Goal: Information Seeking & Learning: Compare options

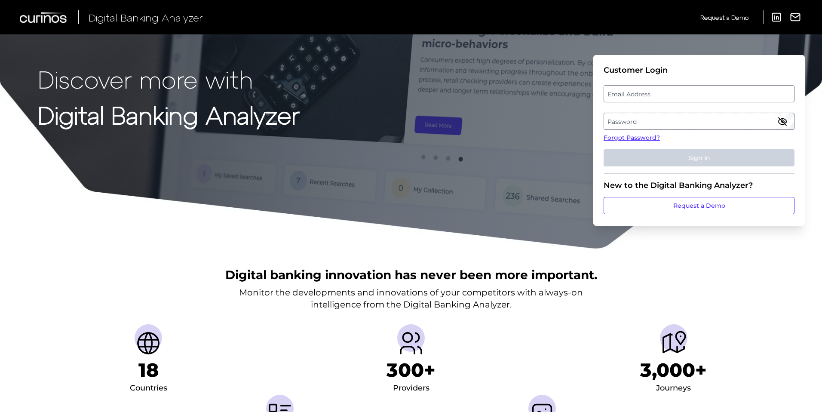
click at [685, 90] on label "Email Address" at bounding box center [699, 93] width 190 height 15
click at [685, 90] on input "email" at bounding box center [699, 93] width 191 height 17
click at [680, 92] on input "Email Address" at bounding box center [699, 93] width 191 height 17
type input "[PERSON_NAME][EMAIL_ADDRESS][DOMAIN_NAME]"
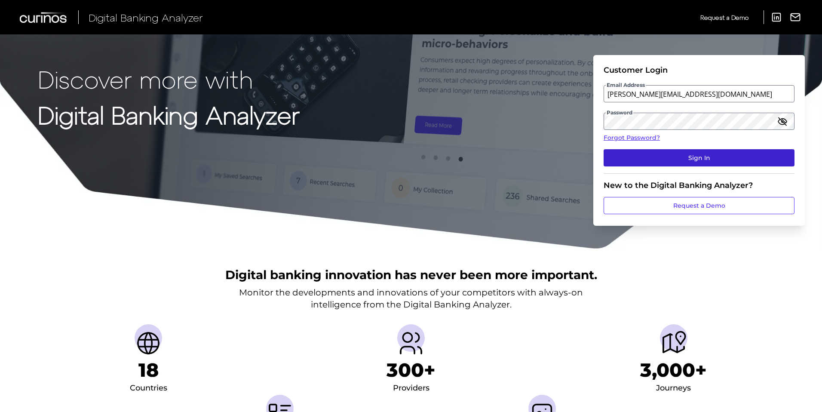
click at [689, 152] on button "Sign In" at bounding box center [699, 157] width 191 height 17
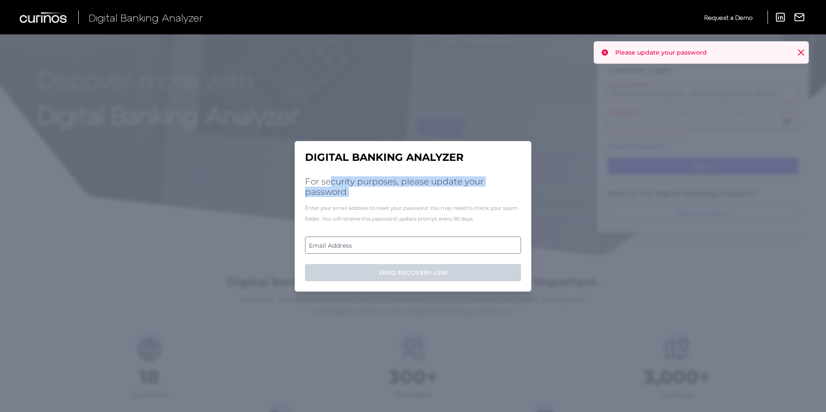
drag, startPoint x: 332, startPoint y: 182, endPoint x: 380, endPoint y: 200, distance: 51.7
click at [380, 200] on div "Digital Banking Analyzer For security purposes, please update your password Ent…" at bounding box center [413, 216] width 237 height 151
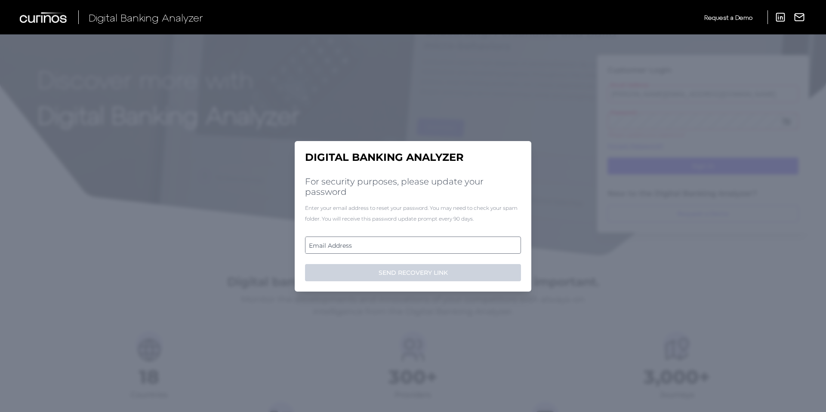
click at [313, 206] on div "Enter your email address to reset your password. You may need to check your spa…" at bounding box center [413, 214] width 216 height 22
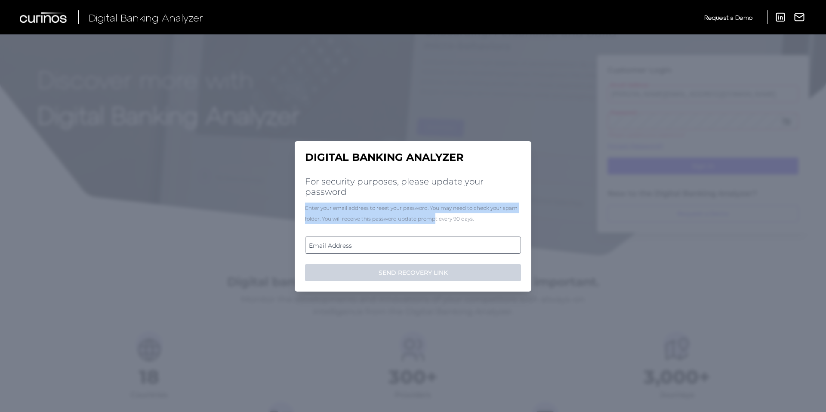
drag, startPoint x: 303, startPoint y: 206, endPoint x: 437, endPoint y: 222, distance: 135.1
click at [437, 222] on div "Digital Banking Analyzer For security purposes, please update your password Ent…" at bounding box center [413, 216] width 237 height 151
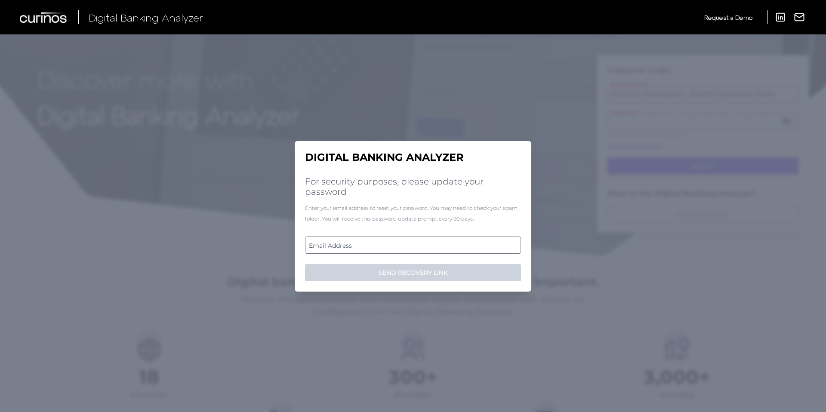
click at [452, 219] on div "Enter your email address to reset your password. You may need to check your spa…" at bounding box center [413, 214] width 216 height 22
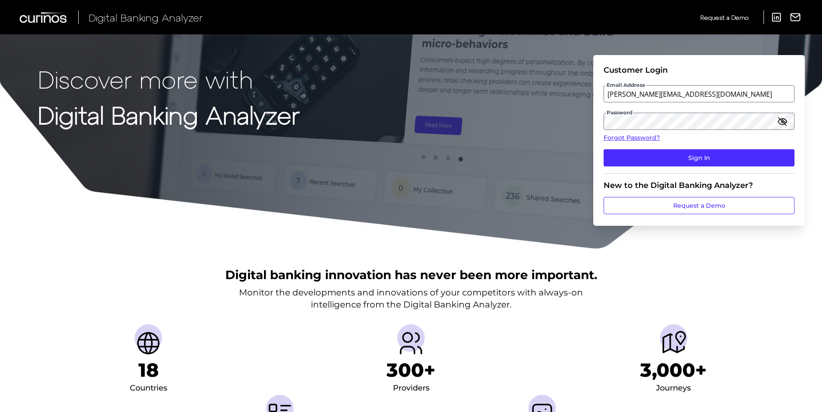
click at [535, 77] on div "Discover more with Digital Banking Analyzer Customer Login Email Address [PERSO…" at bounding box center [411, 124] width 822 height 249
click at [700, 157] on button "Sign In" at bounding box center [699, 157] width 191 height 17
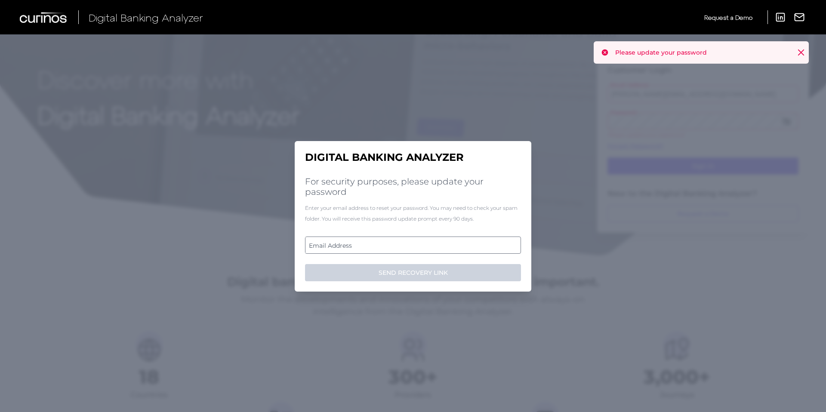
click at [357, 242] on label "Email Address" at bounding box center [412, 244] width 215 height 15
click at [357, 242] on input "email" at bounding box center [413, 245] width 216 height 17
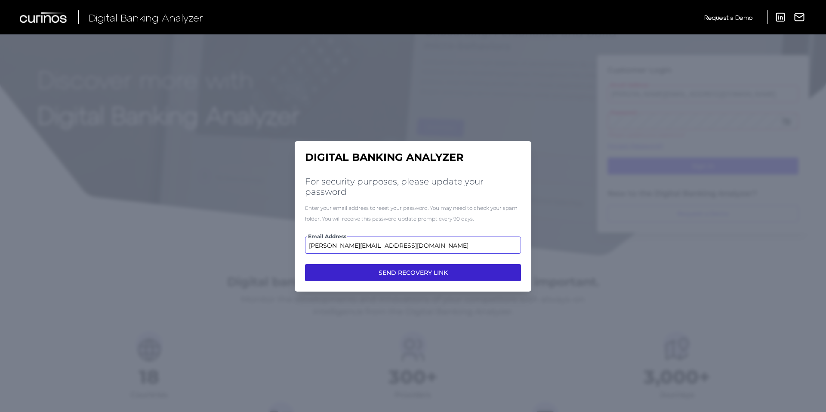
type input "[PERSON_NAME][EMAIL_ADDRESS][DOMAIN_NAME]"
click at [412, 271] on button "SEND RECOVERY LINK" at bounding box center [413, 272] width 216 height 17
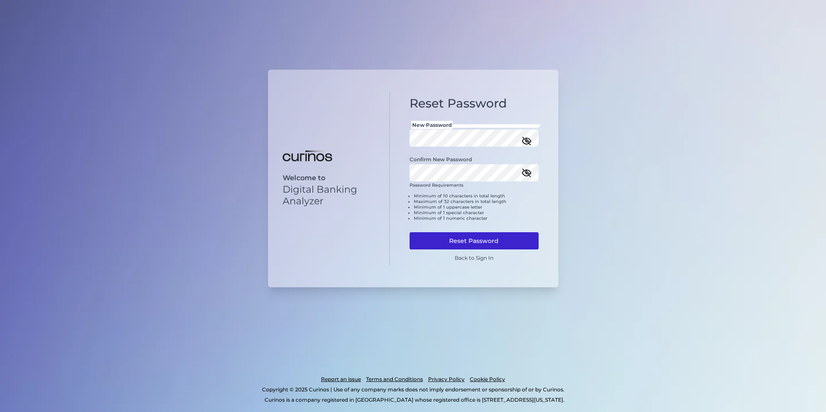
click at [475, 240] on button "Reset Password" at bounding box center [473, 240] width 129 height 17
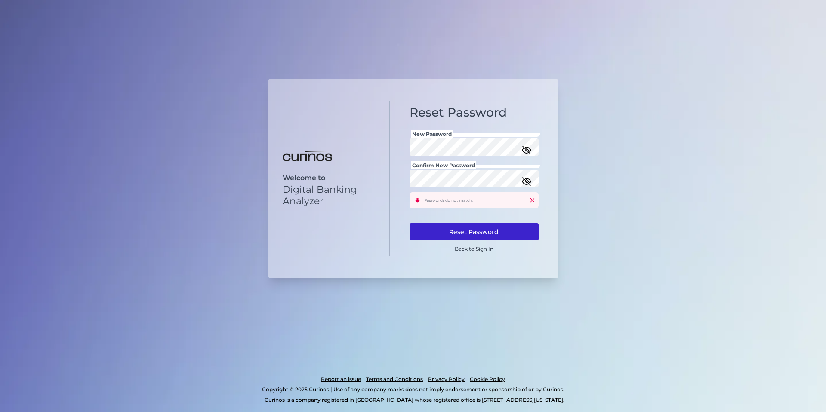
click at [480, 229] on button "Reset Password" at bounding box center [473, 231] width 129 height 17
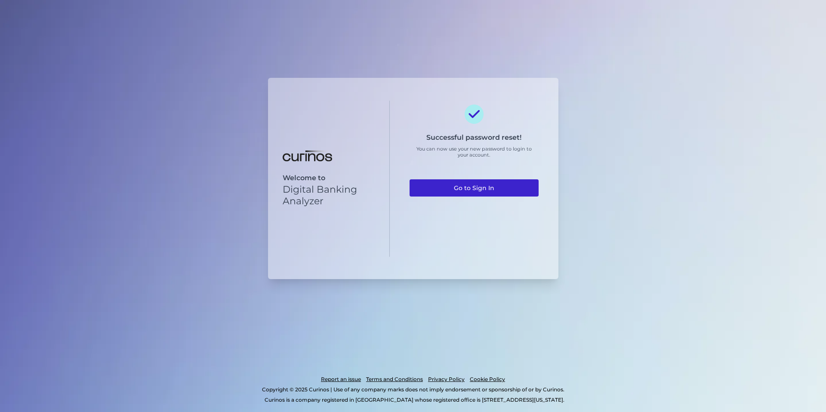
click at [475, 186] on link "Go to Sign In" at bounding box center [473, 187] width 129 height 17
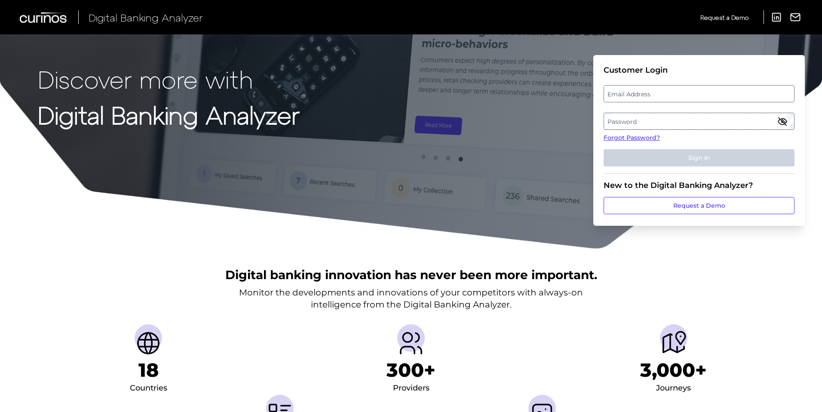
click at [677, 95] on label "Email Address" at bounding box center [699, 93] width 190 height 15
click at [677, 95] on input "email" at bounding box center [699, 93] width 191 height 17
click at [664, 97] on input "Email Address" at bounding box center [699, 93] width 191 height 17
type input "[PERSON_NAME][EMAIL_ADDRESS][DOMAIN_NAME]"
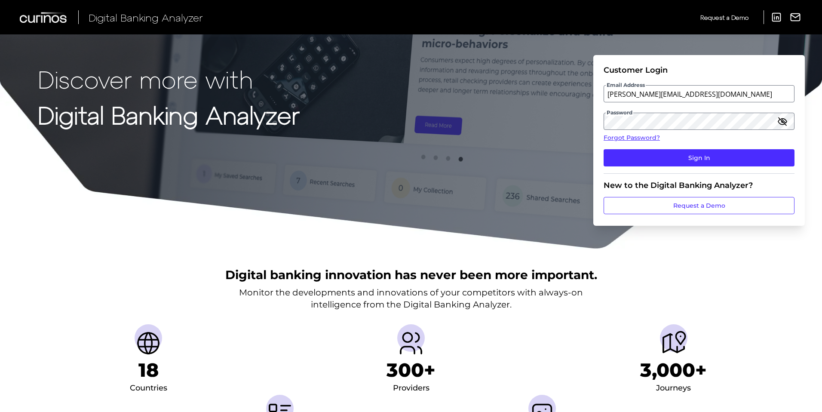
click at [782, 121] on icon "button" at bounding box center [783, 121] width 8 height 8
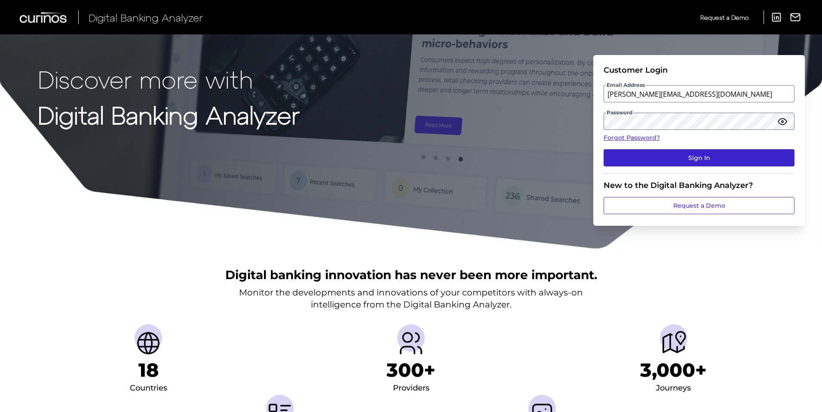
click at [689, 156] on button "Sign In" at bounding box center [699, 157] width 191 height 17
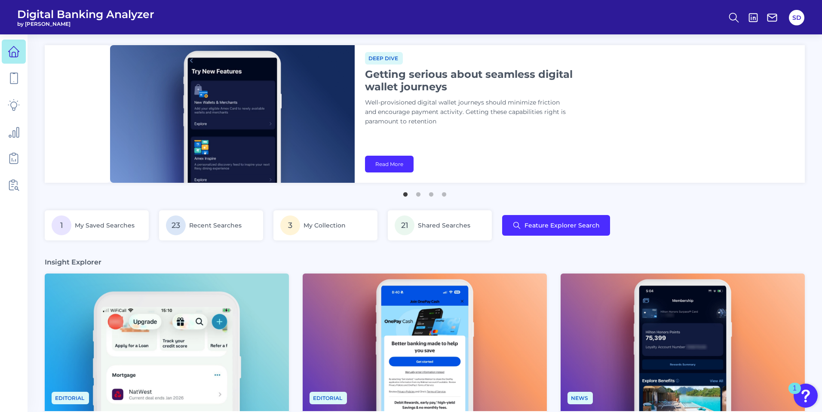
drag, startPoint x: 354, startPoint y: 64, endPoint x: 419, endPoint y: 103, distance: 76.4
click at [419, 103] on div "Deep dive Getting serious about seamless digital wallet journeys Well-provision…" at bounding box center [472, 92] width 215 height 81
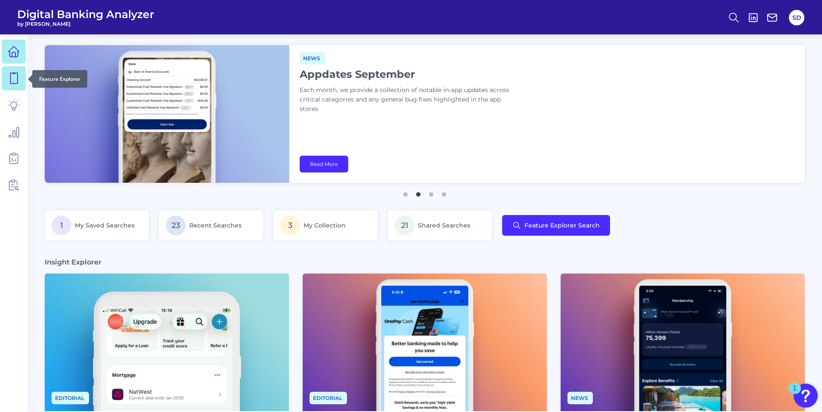
click at [10, 73] on icon at bounding box center [13, 78] width 7 height 11
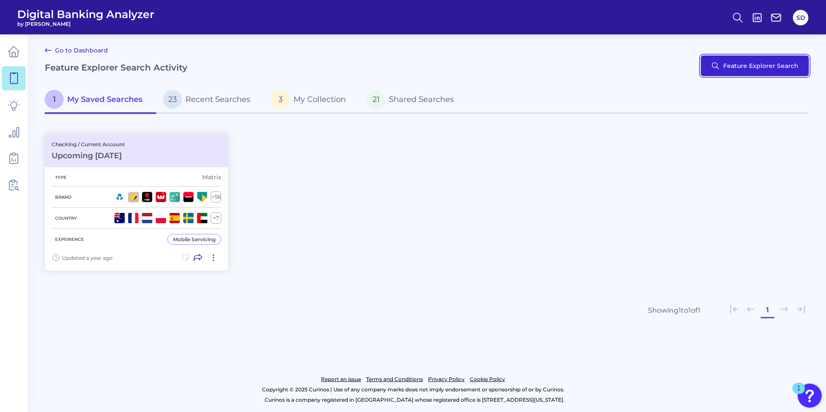
click at [768, 65] on button "Feature Explorer Search" at bounding box center [755, 65] width 108 height 21
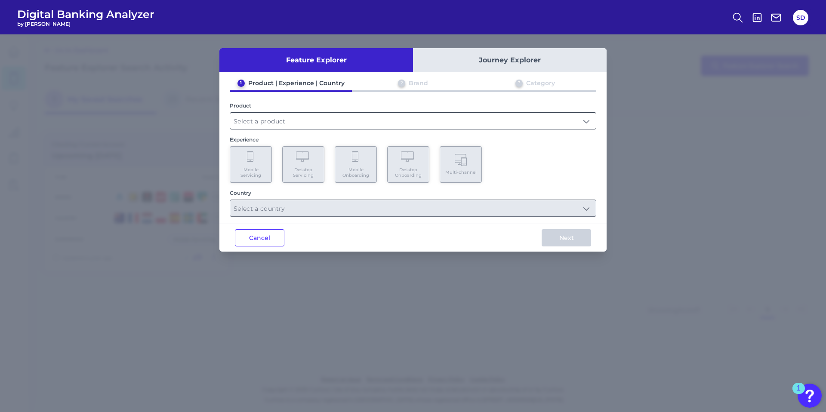
click at [277, 119] on input "text" at bounding box center [413, 121] width 366 height 16
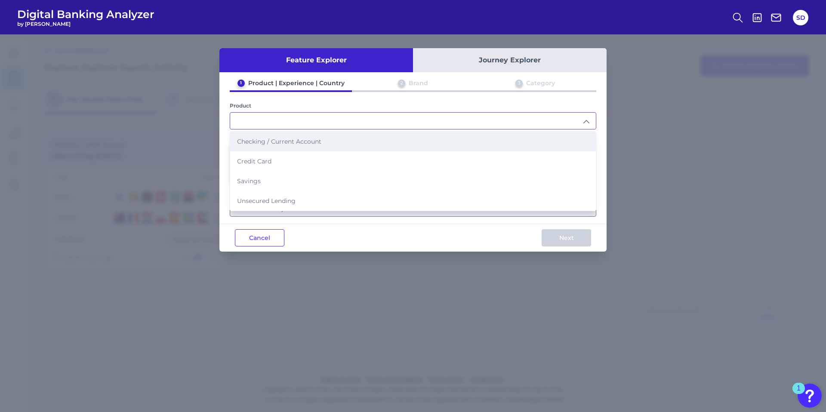
click at [262, 143] on span "Checking / Current Account" at bounding box center [279, 142] width 84 height 8
type input "Checking / Current Account"
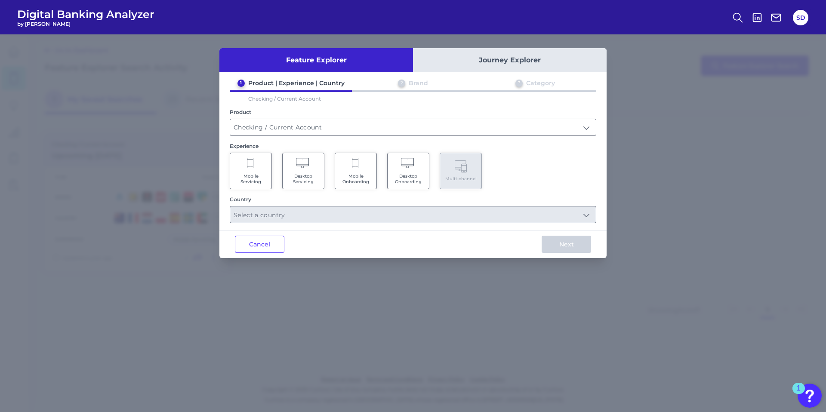
click at [252, 168] on icon at bounding box center [251, 164] width 8 height 12
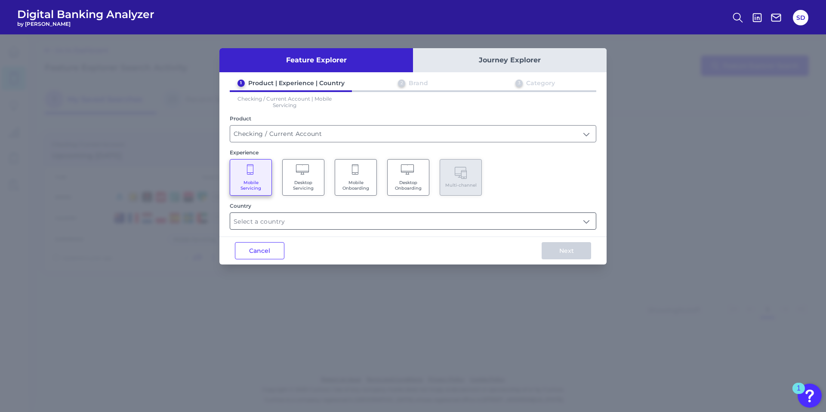
click at [290, 223] on input "text" at bounding box center [413, 221] width 366 height 16
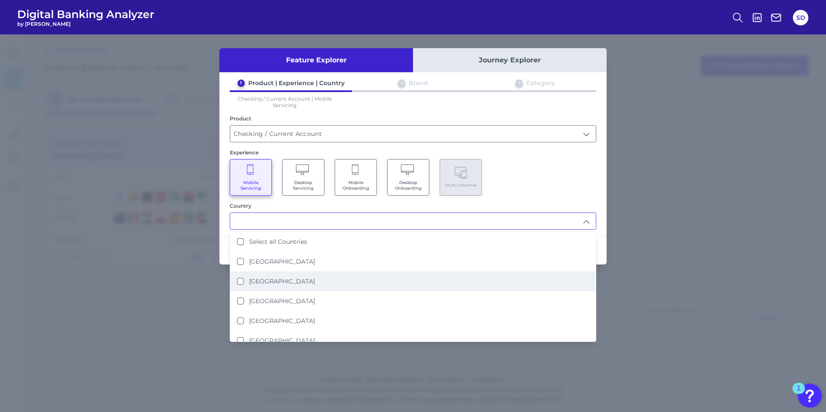
click at [240, 280] on Kingdom "United Kingdom" at bounding box center [240, 281] width 7 height 7
type input "United Kingdom"
click at [554, 175] on div "Mobile Servicing Desktop Servicing Mobile Onboarding Desktop Onboarding Multi-c…" at bounding box center [413, 177] width 366 height 37
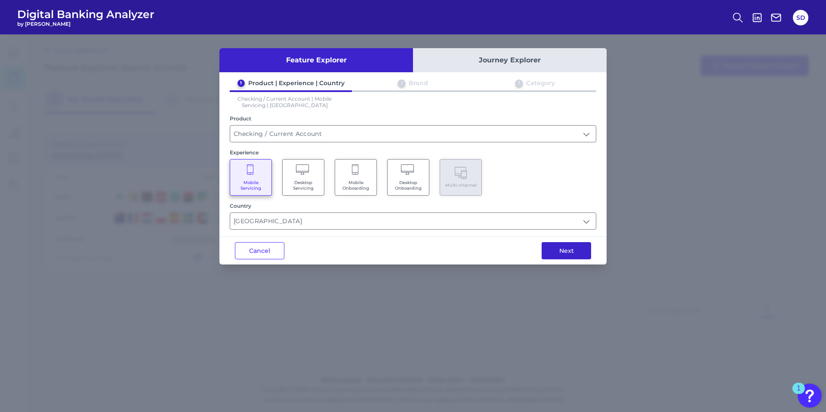
click at [572, 248] on button "Next" at bounding box center [566, 250] width 49 height 17
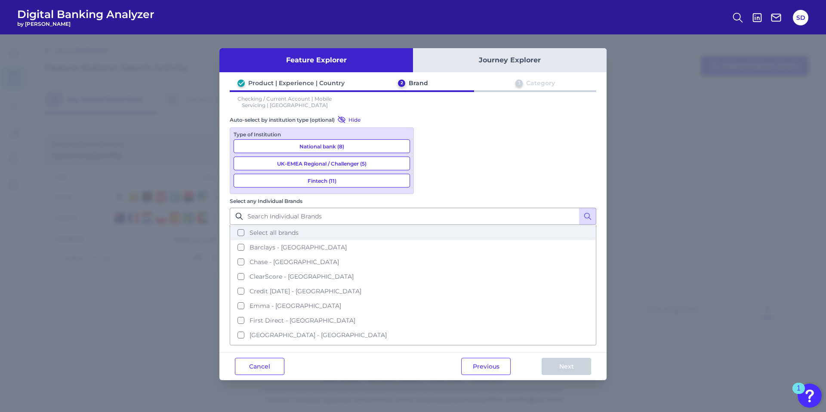
click at [427, 225] on button "Select all brands" at bounding box center [413, 232] width 365 height 15
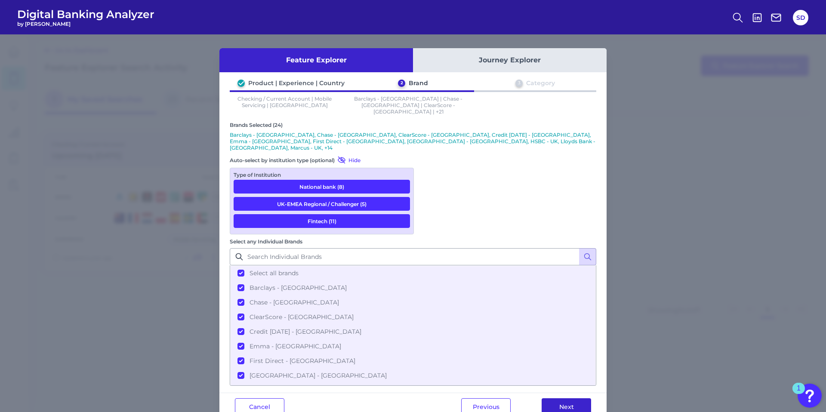
click at [572, 398] on button "Next" at bounding box center [566, 406] width 49 height 17
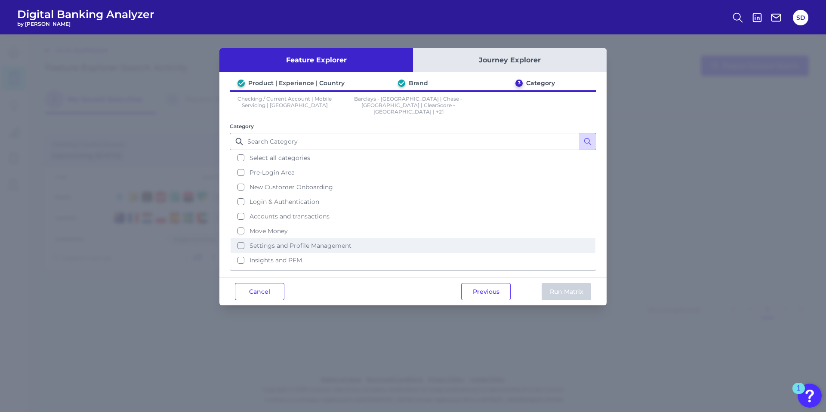
scroll to position [0, 0]
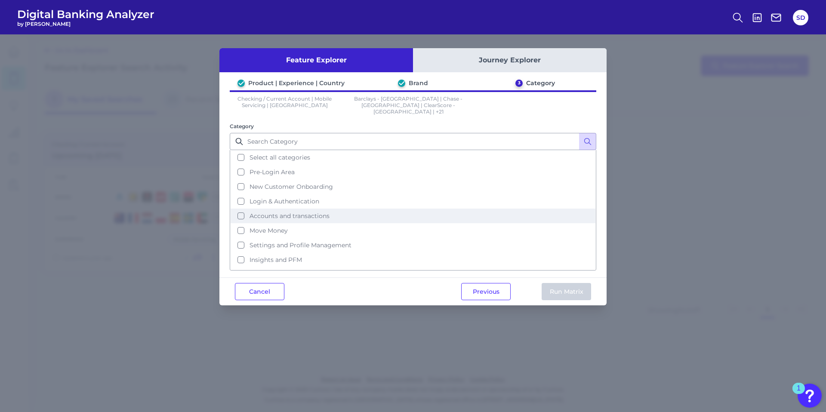
click at [243, 209] on button "Accounts and transactions" at bounding box center [413, 216] width 365 height 15
click at [567, 283] on button "Run Matrix" at bounding box center [566, 291] width 49 height 17
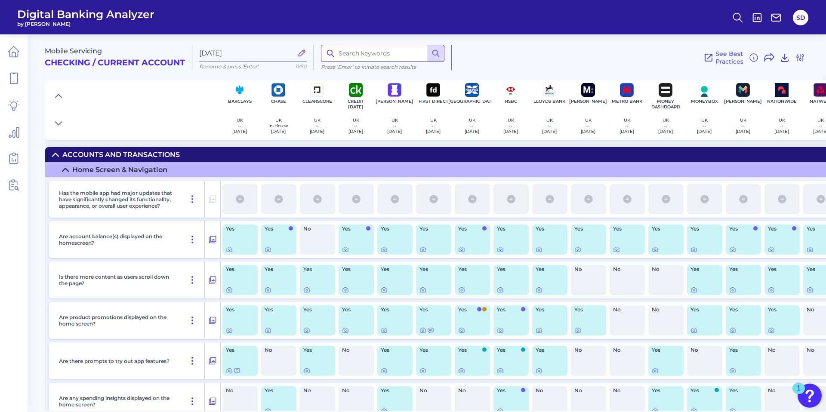
click at [351, 52] on input at bounding box center [382, 53] width 123 height 17
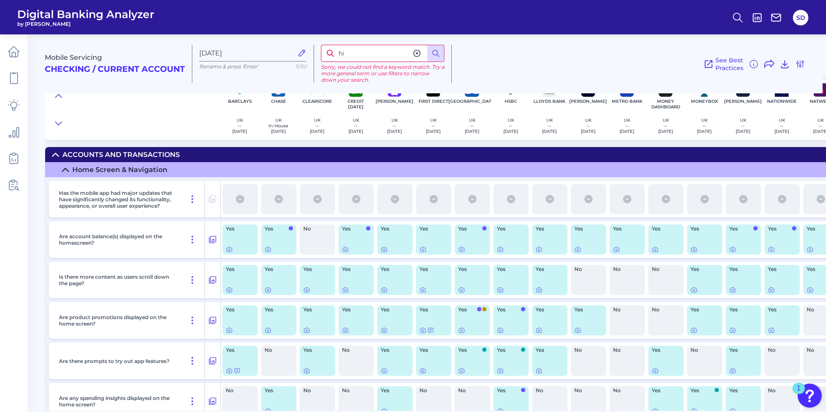
type input "h"
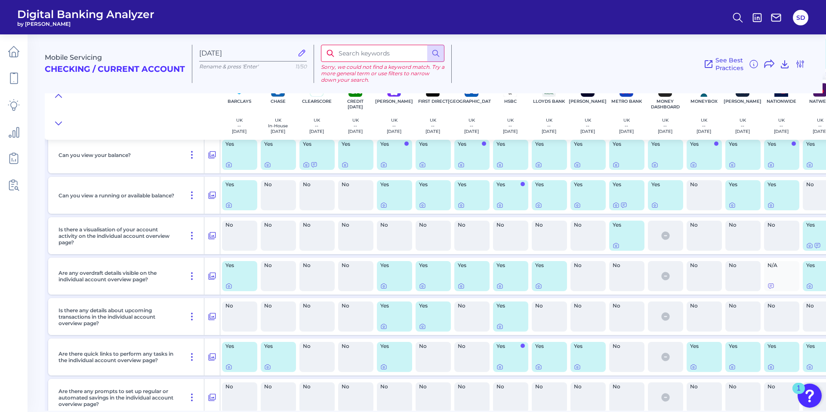
scroll to position [709, 0]
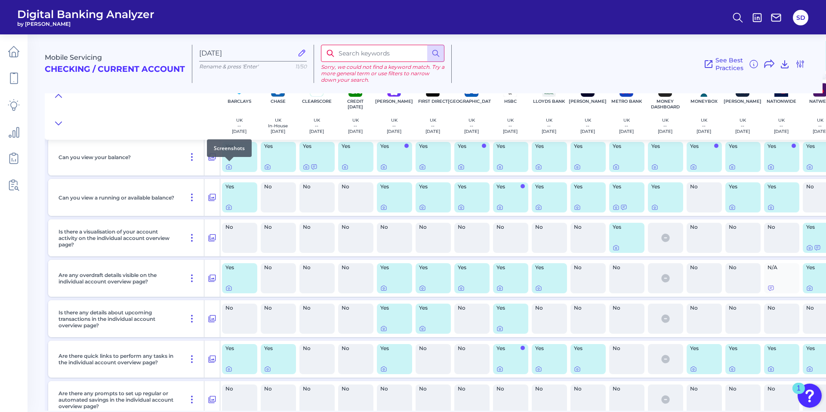
click at [228, 165] on div at bounding box center [229, 161] width 9 height 9
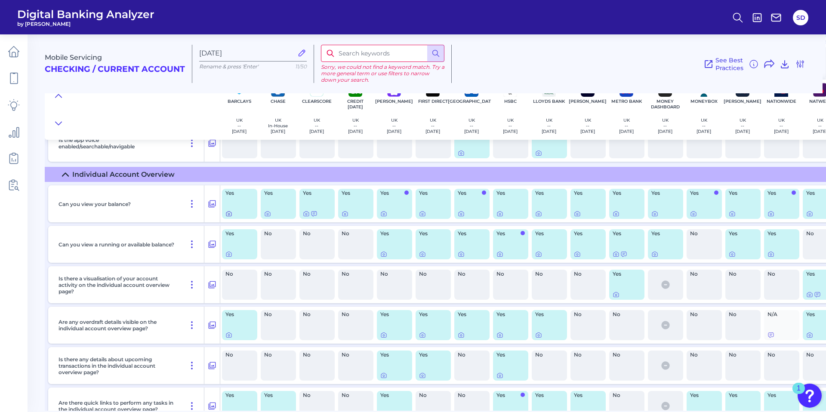
scroll to position [660, 0]
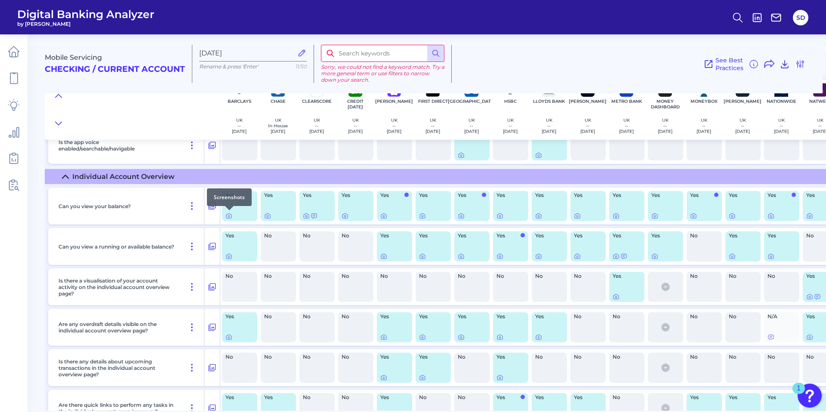
click at [228, 214] on div at bounding box center [229, 210] width 9 height 9
click at [228, 216] on icon at bounding box center [228, 215] width 7 height 7
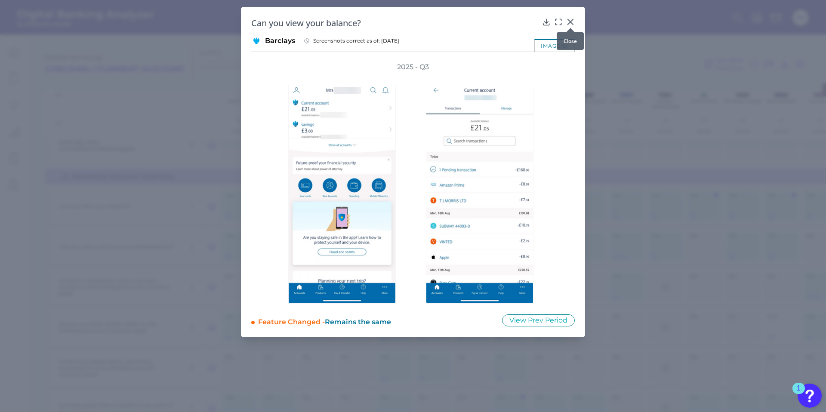
click at [572, 20] on icon at bounding box center [570, 21] width 5 height 5
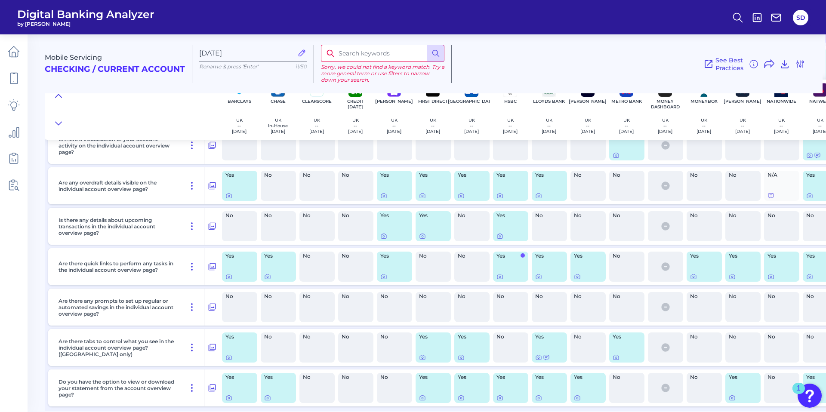
scroll to position [803, 0]
drag, startPoint x: 104, startPoint y: 295, endPoint x: 142, endPoint y: 317, distance: 43.7
click at [142, 317] on div "Are there any prompts to set up regular or automated savings in the individual …" at bounding box center [129, 305] width 149 height 37
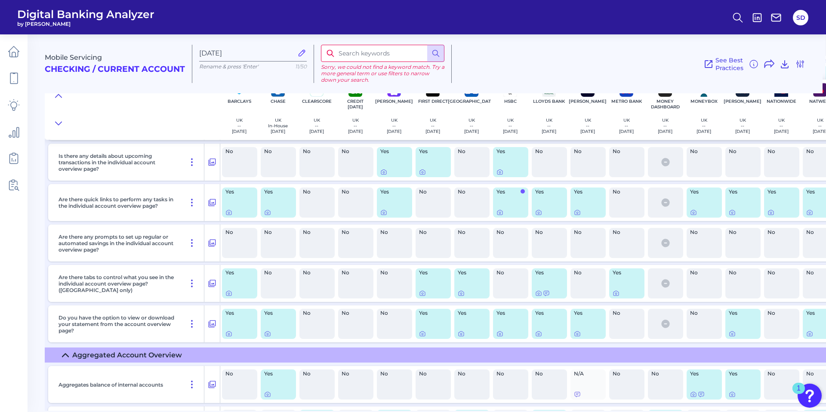
scroll to position [867, 0]
click at [422, 291] on div at bounding box center [423, 287] width 9 height 9
click at [422, 293] on icon at bounding box center [422, 292] width 7 height 7
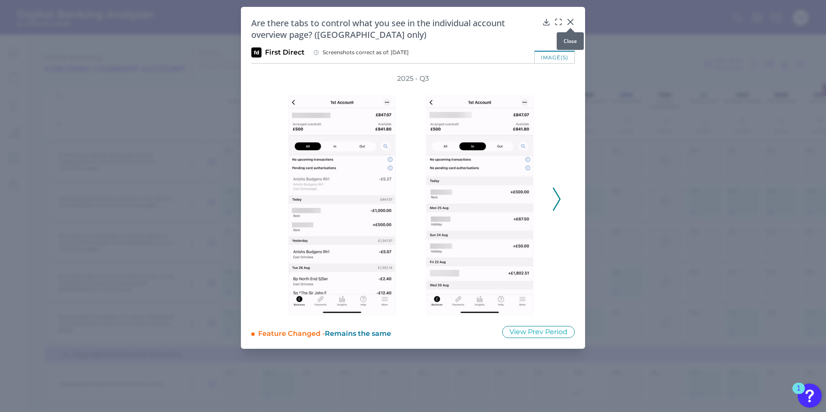
click at [571, 20] on icon at bounding box center [570, 22] width 9 height 9
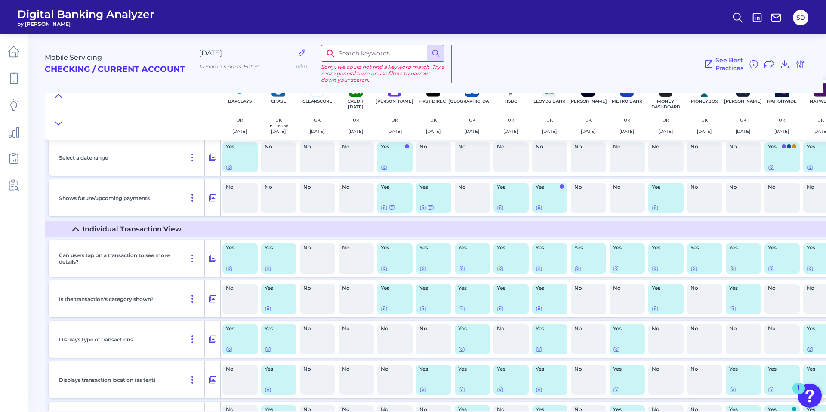
scroll to position [1688, 0]
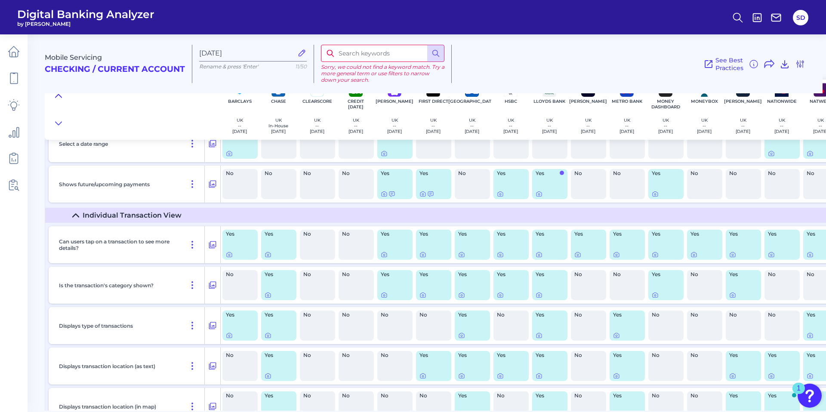
click at [59, 95] on icon at bounding box center [58, 95] width 6 height 3
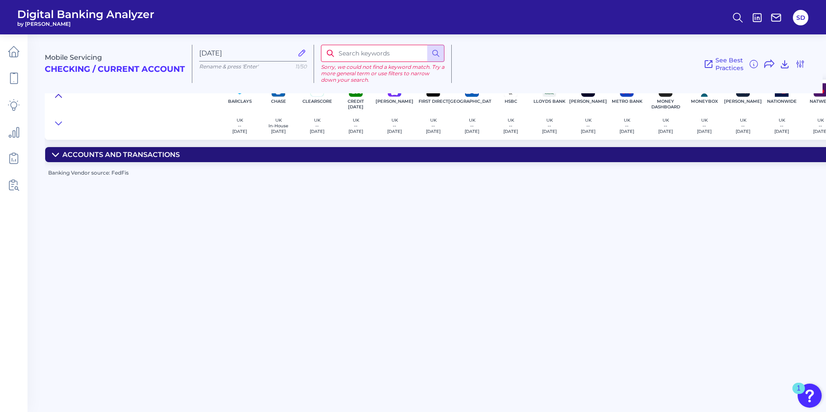
scroll to position [0, 0]
click at [58, 124] on icon at bounding box center [58, 123] width 6 height 3
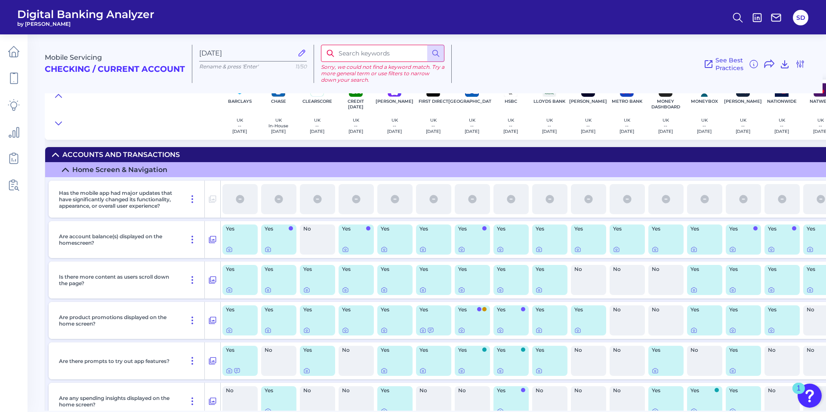
click at [373, 48] on input at bounding box center [382, 53] width 123 height 17
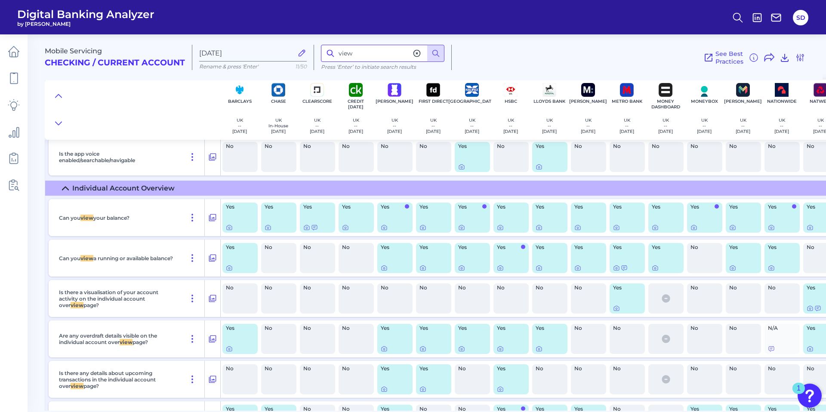
scroll to position [683, 0]
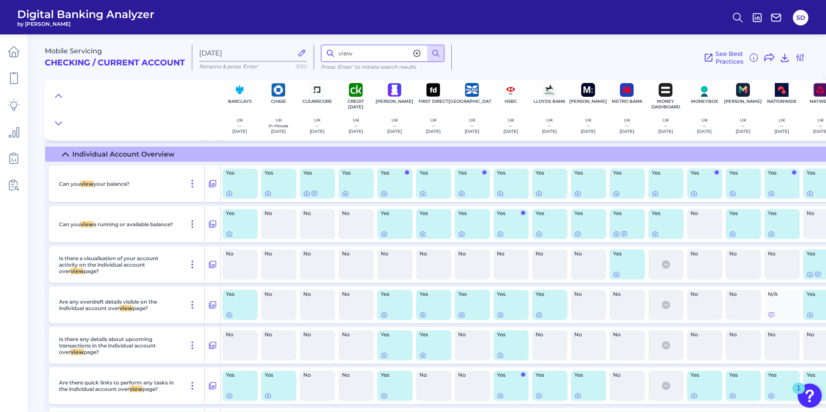
click at [348, 55] on input "view" at bounding box center [382, 53] width 123 height 17
type input "hide"
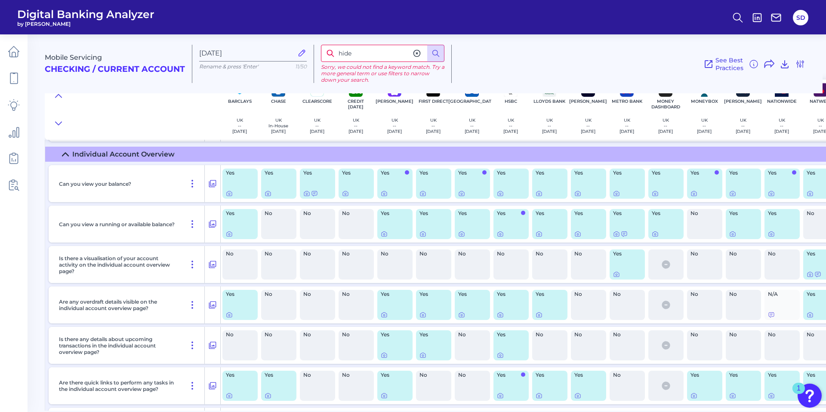
click at [500, 62] on div "See Best Practices Filters Clear all filters Experience Reset Mobile Servicing …" at bounding box center [629, 64] width 354 height 38
click at [560, 40] on div "Mobile Servicing Checking / Current Account Oct 15 2025 Rename & press 'Enter' …" at bounding box center [434, 61] width 778 height 66
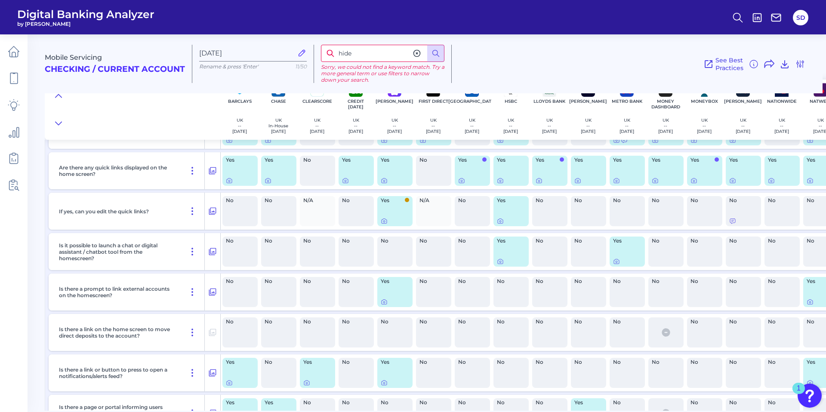
scroll to position [102, 0]
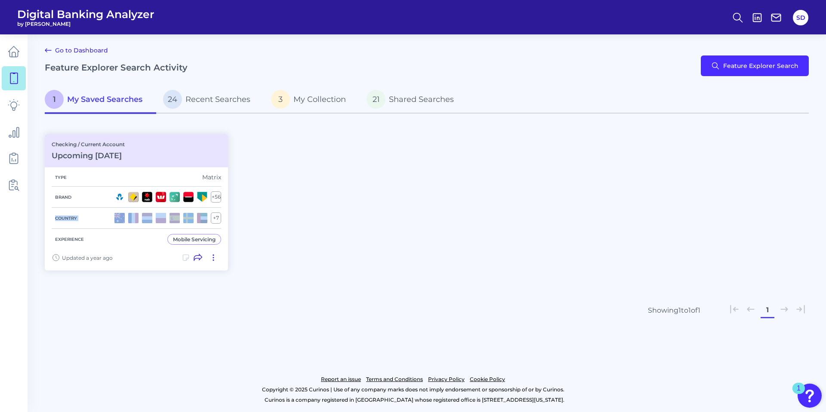
click at [302, 208] on div "Checking / Current Account Upcoming Aug 06 2024 Type Matrix Brand + 56 Country …" at bounding box center [427, 202] width 764 height 147
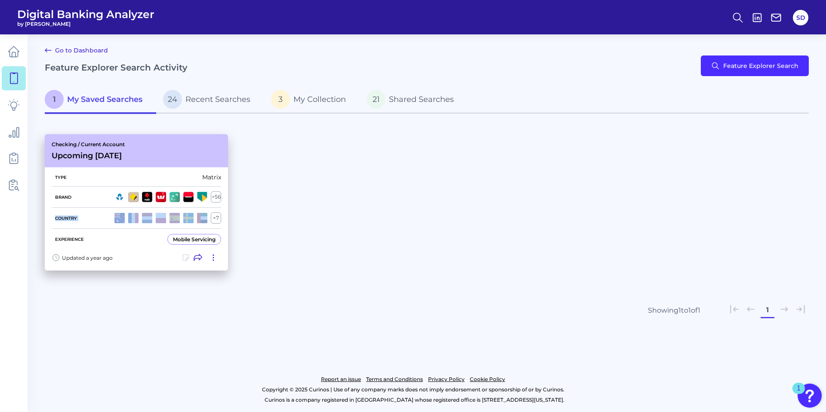
click at [191, 236] on div "Mobile Servicing" at bounding box center [194, 239] width 43 height 6
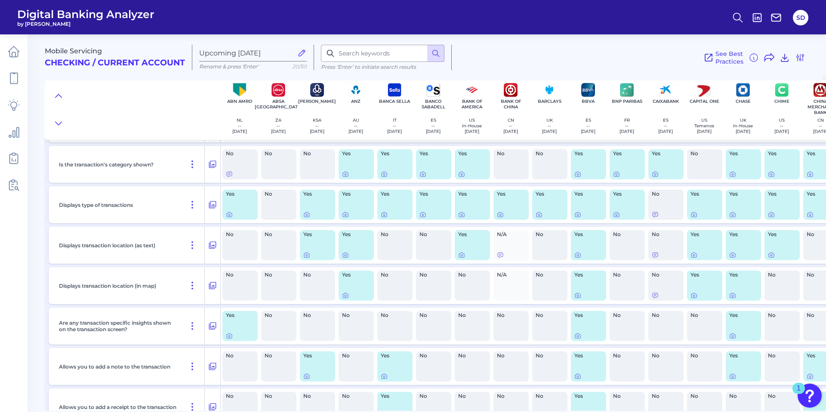
scroll to position [1837, 0]
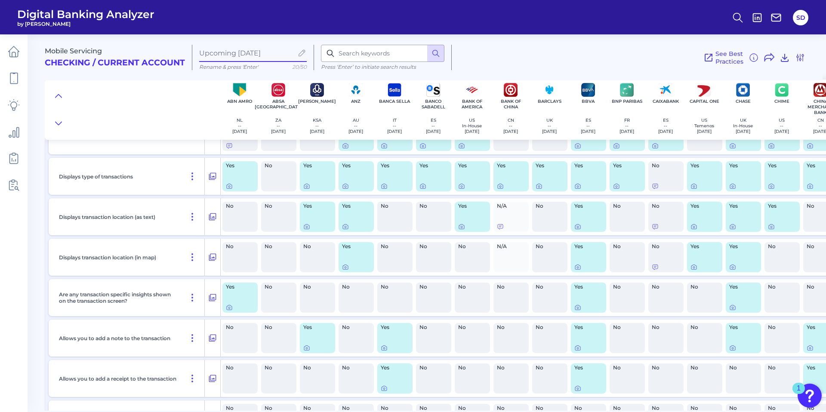
click at [236, 52] on input "Upcoming Aug 06 2024" at bounding box center [246, 53] width 94 height 8
click at [124, 60] on h2 "Checking / Current Account" at bounding box center [115, 63] width 140 height 10
click at [77, 50] on span "Mobile Servicing" at bounding box center [73, 51] width 57 height 8
click at [15, 80] on icon at bounding box center [14, 78] width 12 height 12
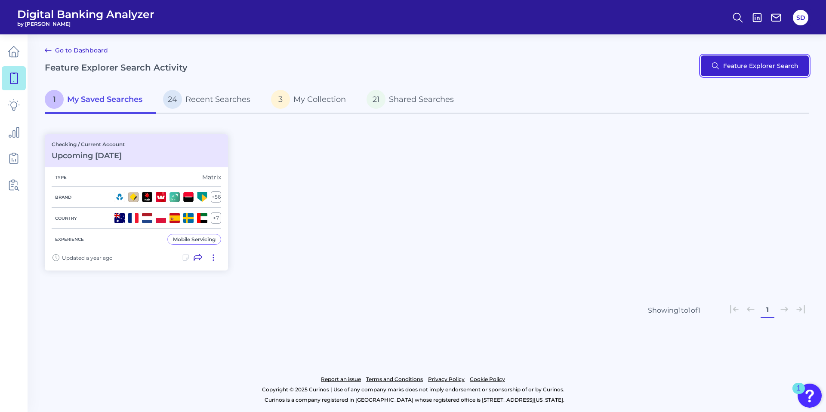
click at [765, 65] on button "Feature Explorer Search" at bounding box center [755, 65] width 108 height 21
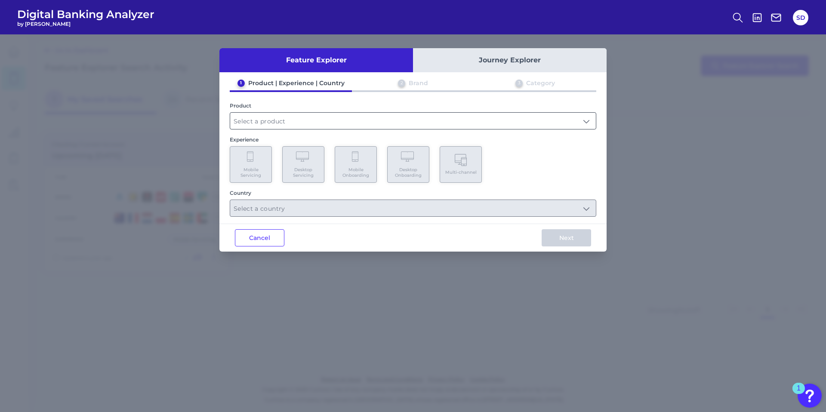
click at [268, 128] on input "text" at bounding box center [413, 121] width 366 height 16
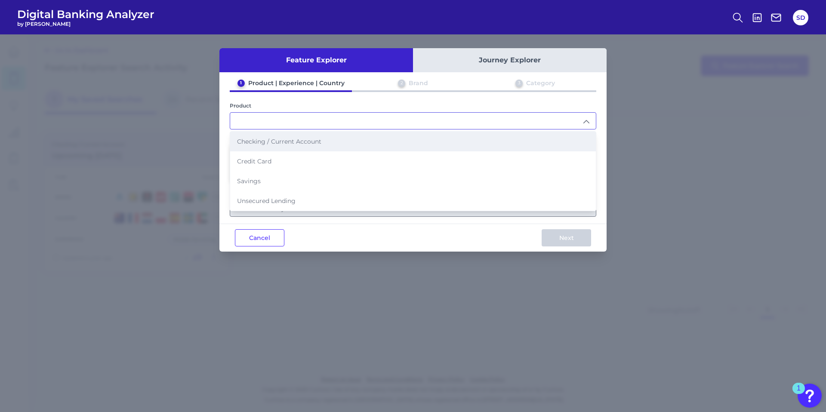
click at [267, 143] on span "Checking / Current Account" at bounding box center [279, 142] width 84 height 8
type input "Checking / Current Account"
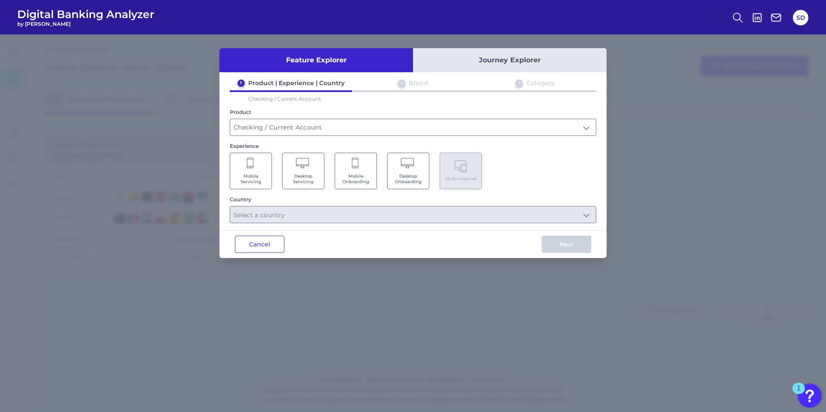
click at [253, 167] on icon at bounding box center [251, 164] width 8 height 12
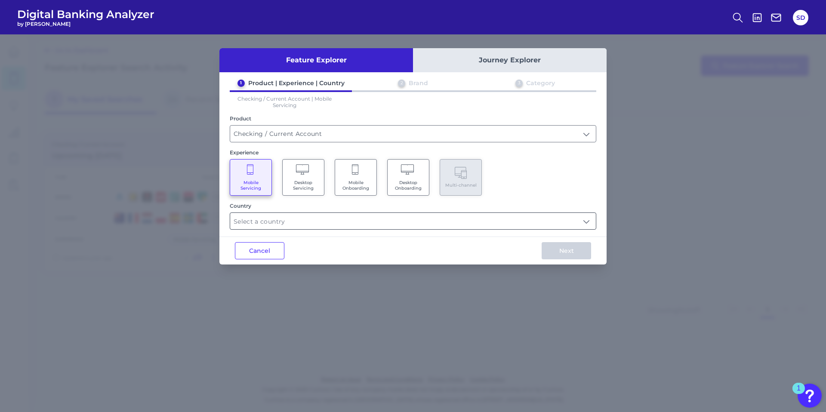
click at [277, 214] on input "text" at bounding box center [413, 221] width 366 height 16
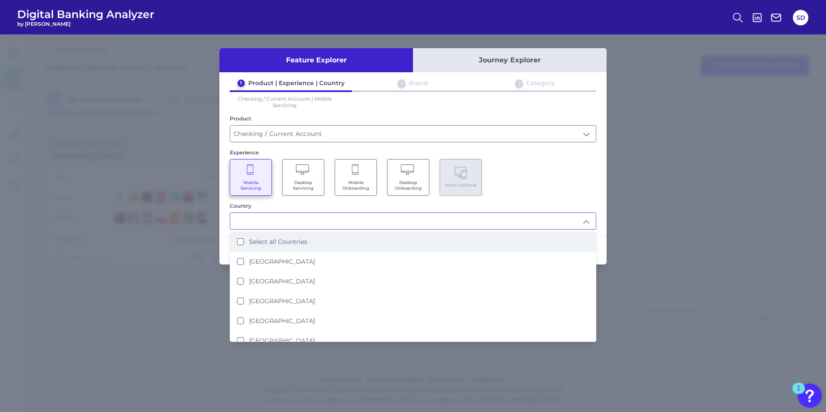
click at [238, 242] on Countries "Select all Countries" at bounding box center [240, 241] width 7 height 7
type input "Select all Countries"
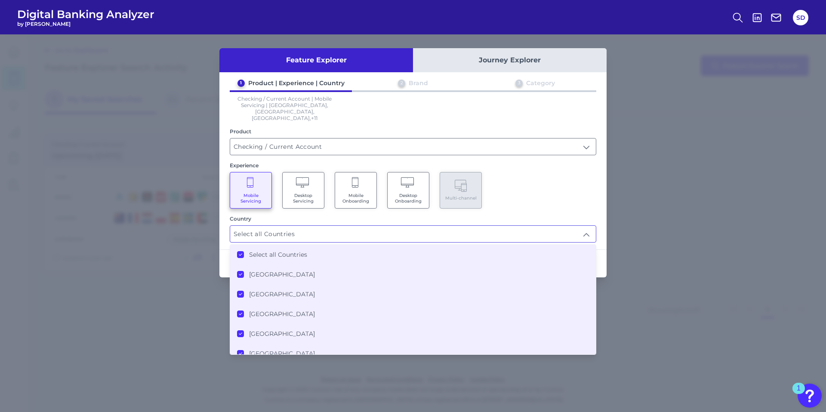
click at [553, 174] on div "Mobile Servicing Desktop Servicing Mobile Onboarding Desktop Onboarding Multi-c…" at bounding box center [413, 190] width 366 height 37
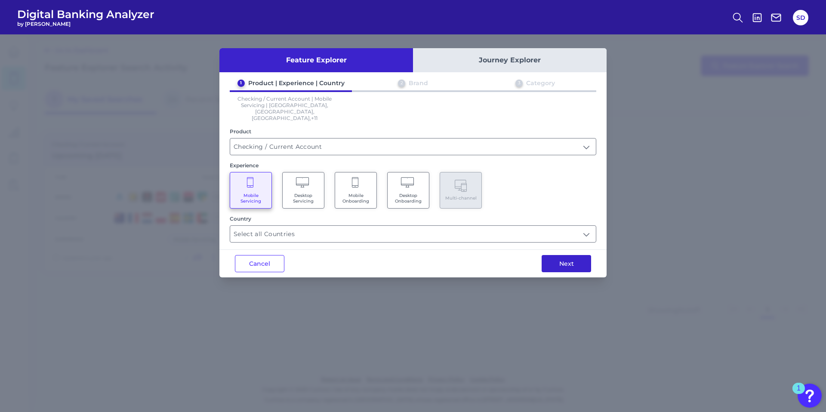
click at [570, 255] on button "Next" at bounding box center [566, 263] width 49 height 17
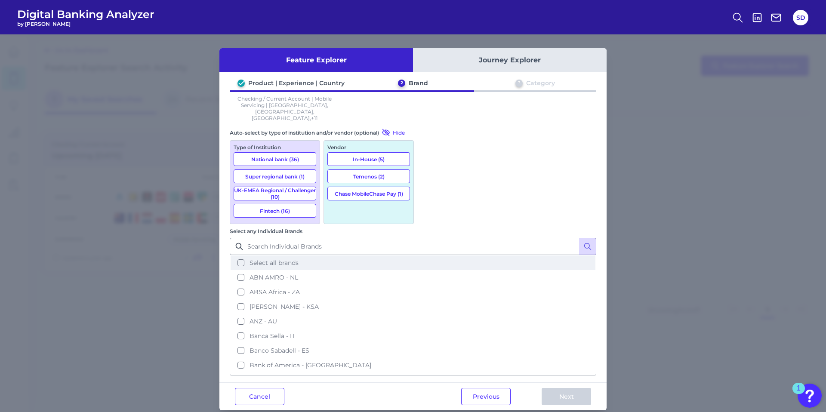
click at [428, 255] on button "Select all brands" at bounding box center [413, 262] width 365 height 15
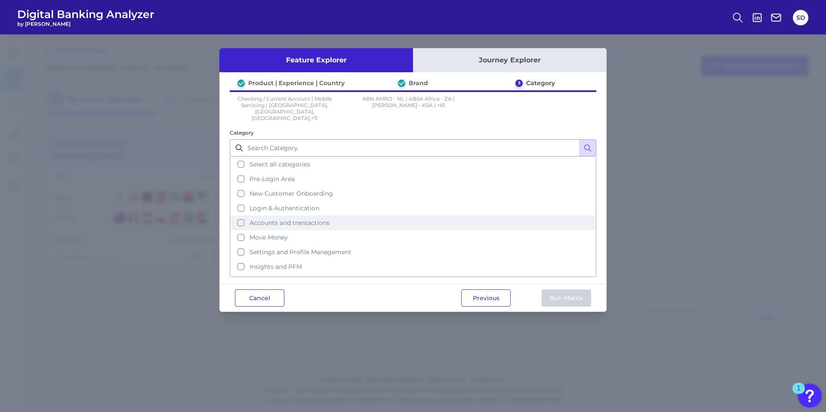
scroll to position [20, 0]
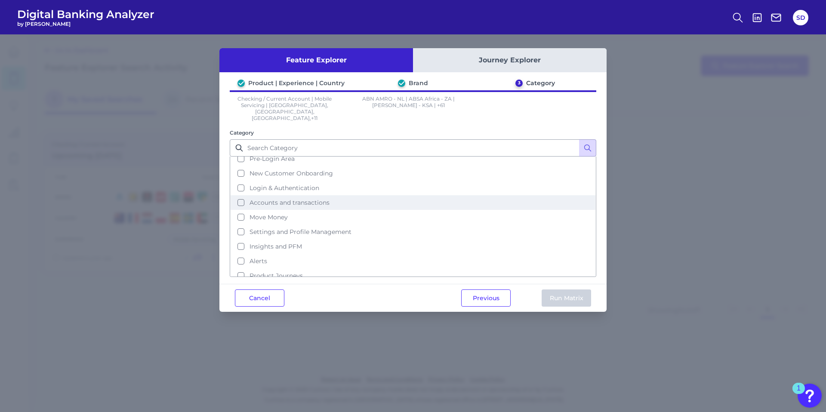
click at [243, 195] on button "Accounts and transactions" at bounding box center [413, 202] width 365 height 15
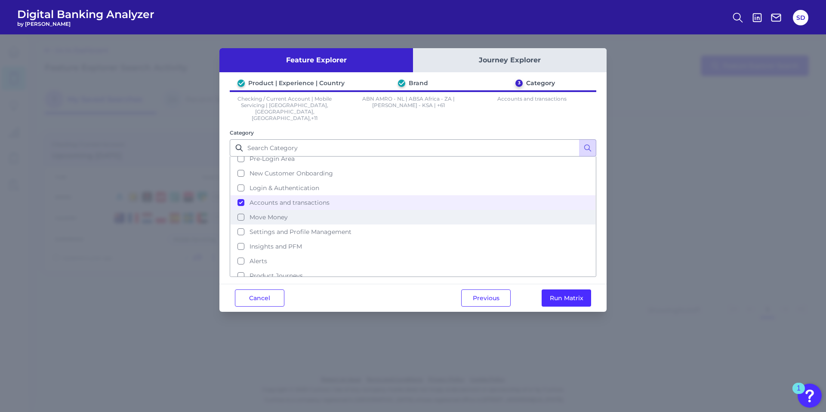
scroll to position [42, 0]
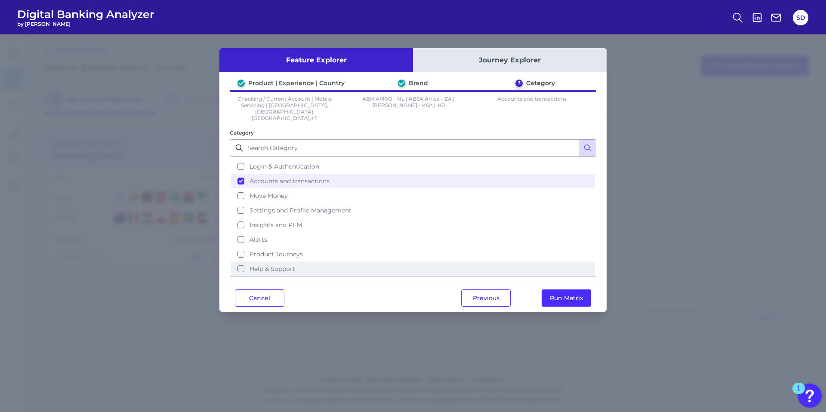
click at [239, 262] on button "Help & Support" at bounding box center [413, 269] width 365 height 15
click at [239, 247] on button "Product Journeys" at bounding box center [413, 254] width 365 height 15
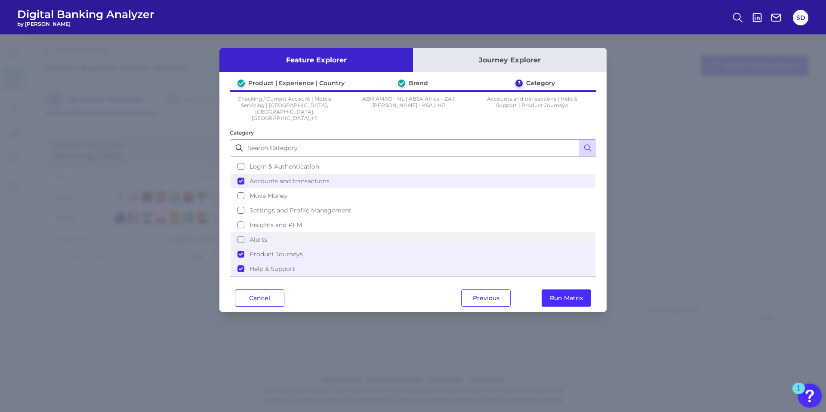
click at [240, 232] on button "Alerts" at bounding box center [413, 239] width 365 height 15
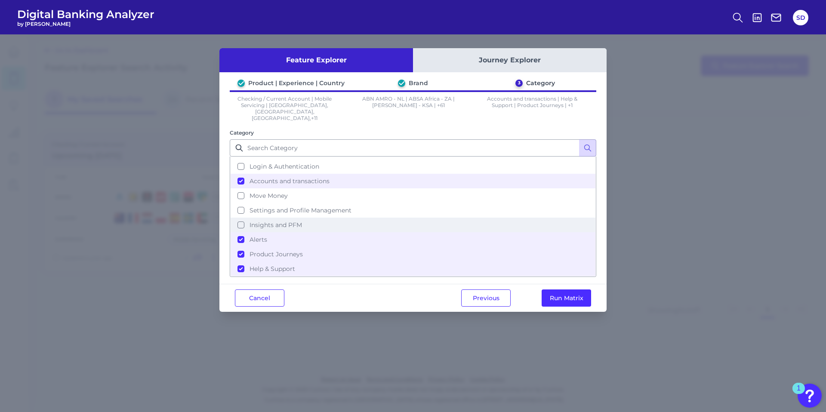
click at [241, 218] on button "Insights and PFM" at bounding box center [413, 225] width 365 height 15
click at [241, 203] on button "Settings and Profile Management" at bounding box center [413, 210] width 365 height 15
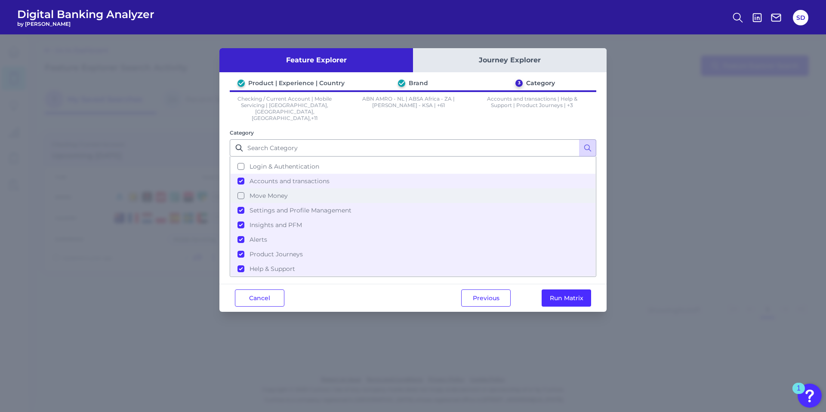
click at [241, 188] on button "Move Money" at bounding box center [413, 195] width 365 height 15
click at [566, 289] on button "Run Matrix" at bounding box center [566, 297] width 49 height 17
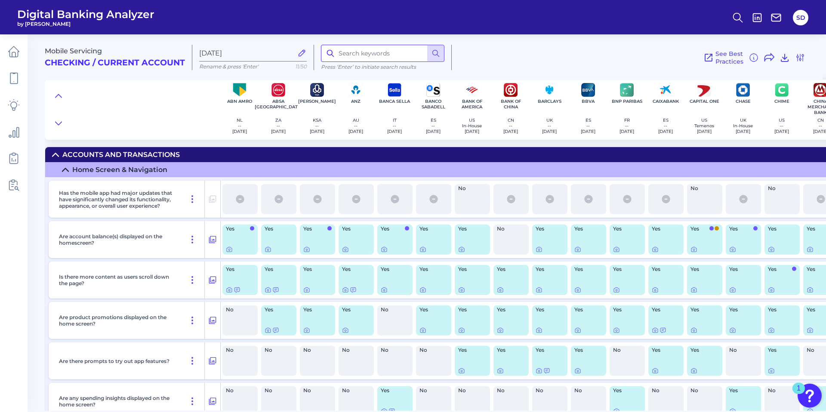
click at [375, 54] on input at bounding box center [382, 53] width 123 height 17
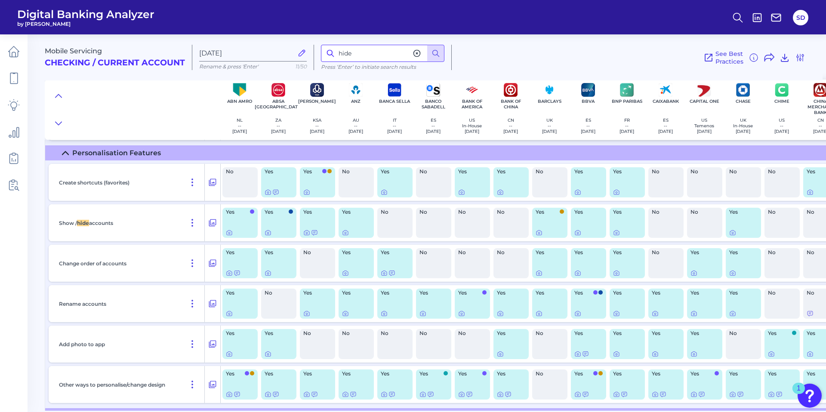
scroll to position [7722, 0]
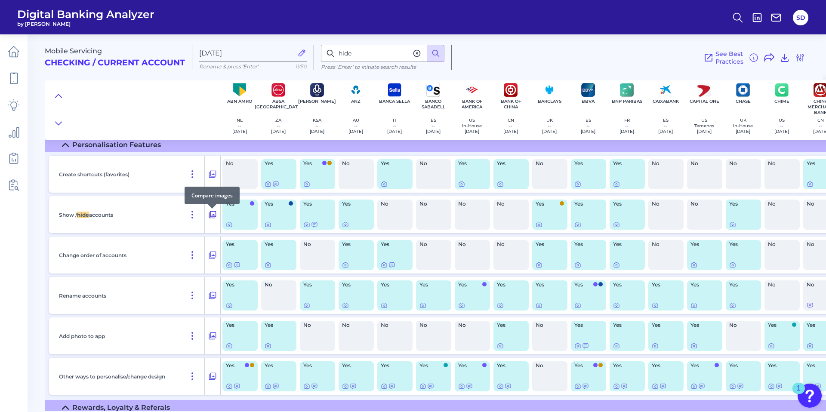
click at [213, 217] on icon at bounding box center [212, 214] width 9 height 10
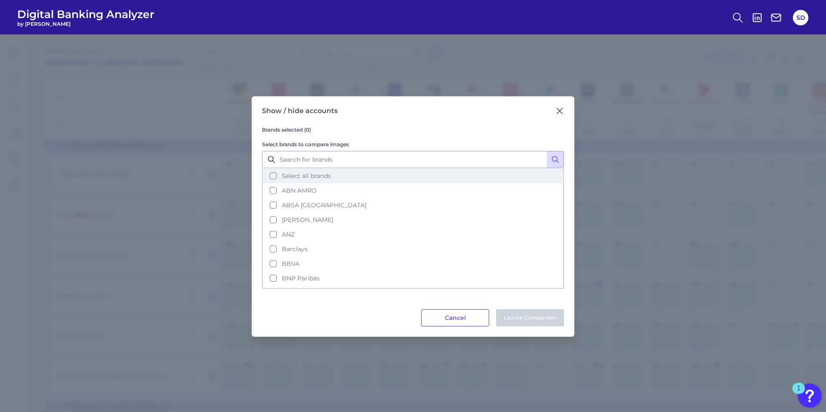
click at [275, 178] on button "Select all brands" at bounding box center [413, 176] width 300 height 15
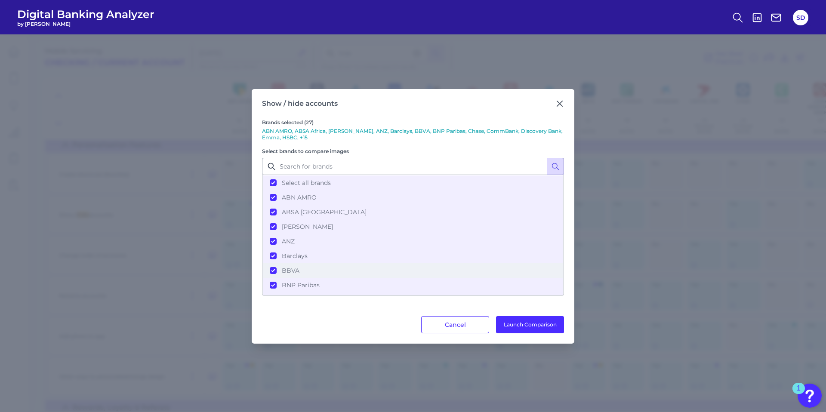
scroll to position [290, 0]
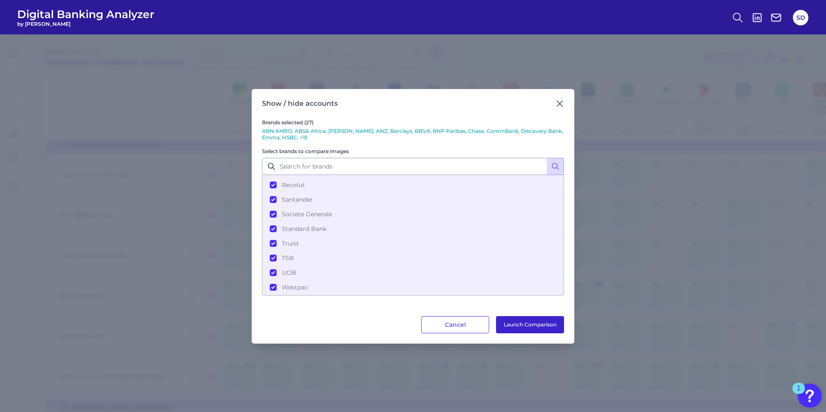
click at [532, 322] on button "Launch Comparison" at bounding box center [530, 324] width 68 height 17
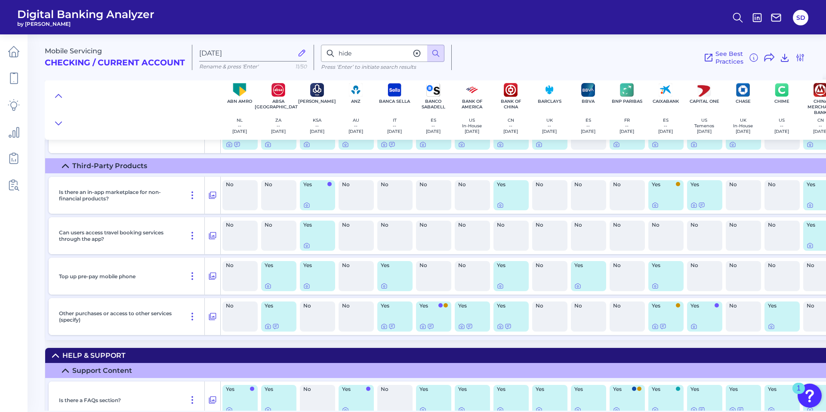
scroll to position [11593, 0]
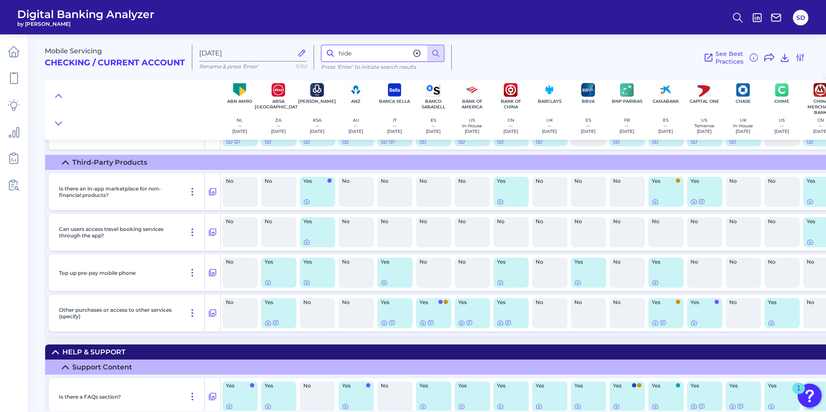
click at [369, 48] on input "hide" at bounding box center [382, 53] width 123 height 17
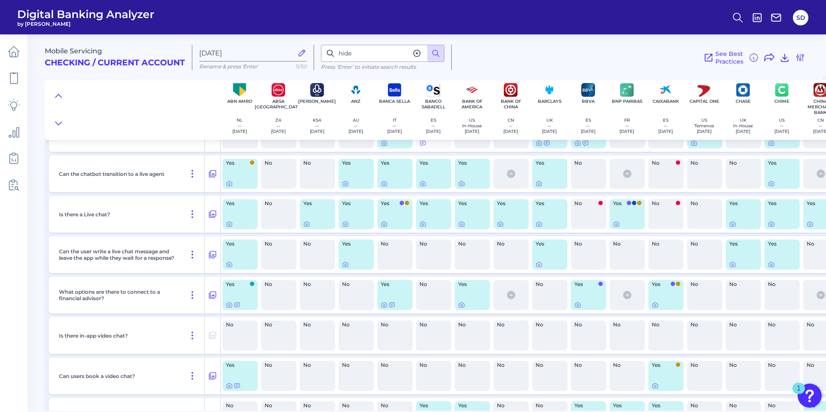
scroll to position [7722, 0]
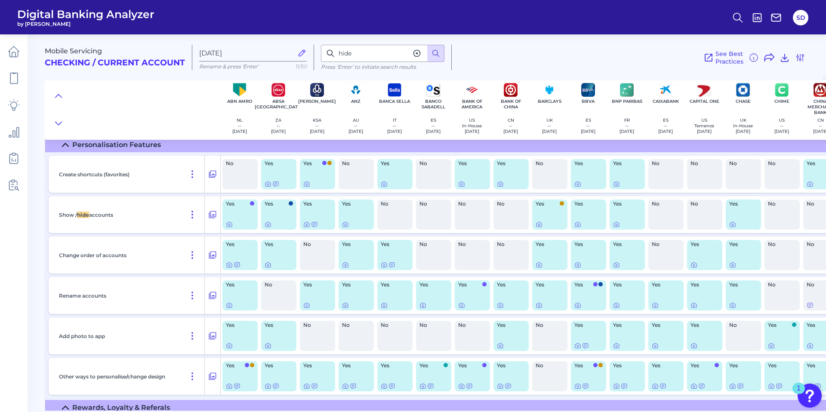
click at [117, 114] on div at bounding box center [132, 110] width 175 height 60
click at [345, 55] on input "hide" at bounding box center [382, 53] width 123 height 17
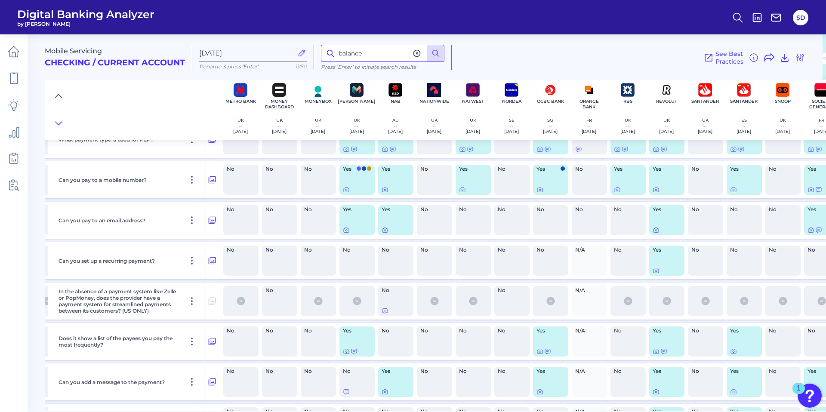
scroll to position [3429, 1393]
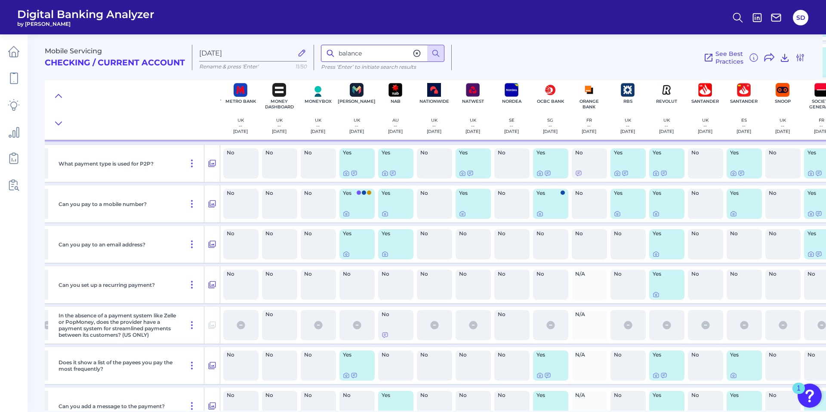
click at [354, 55] on input "balance" at bounding box center [382, 53] width 123 height 17
type input "reference"
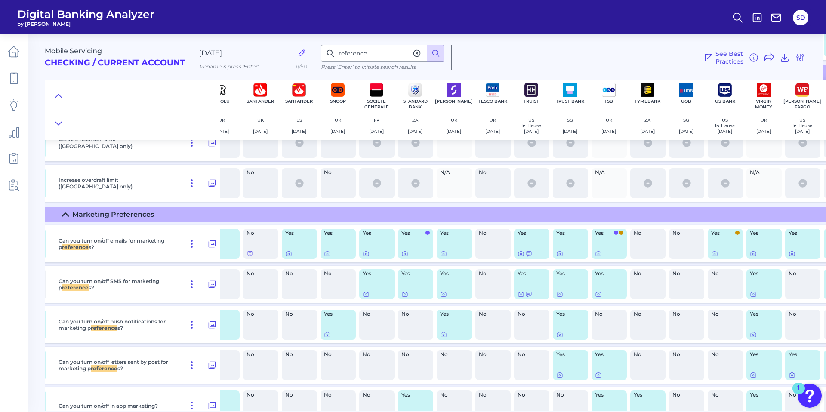
scroll to position [2917, 1837]
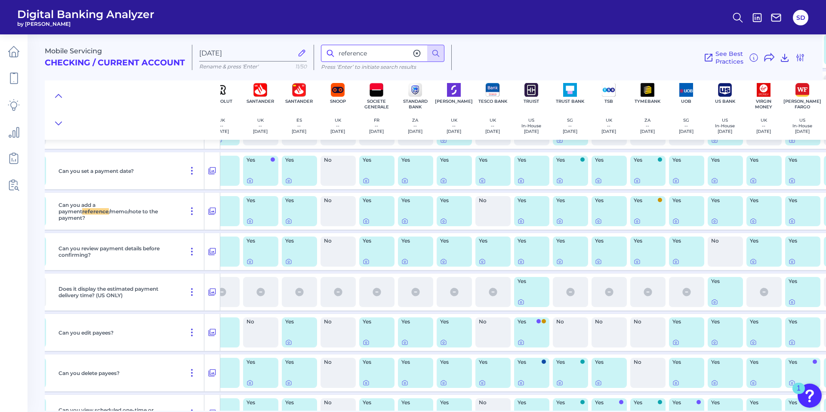
click at [372, 50] on input "reference" at bounding box center [382, 53] width 123 height 17
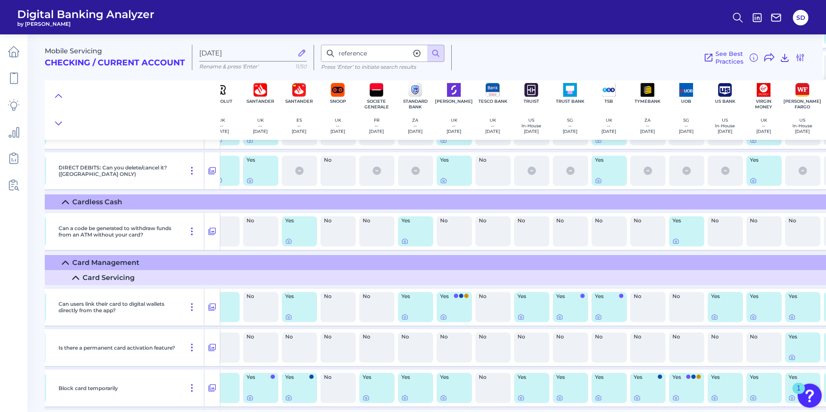
scroll to position [5287, 1837]
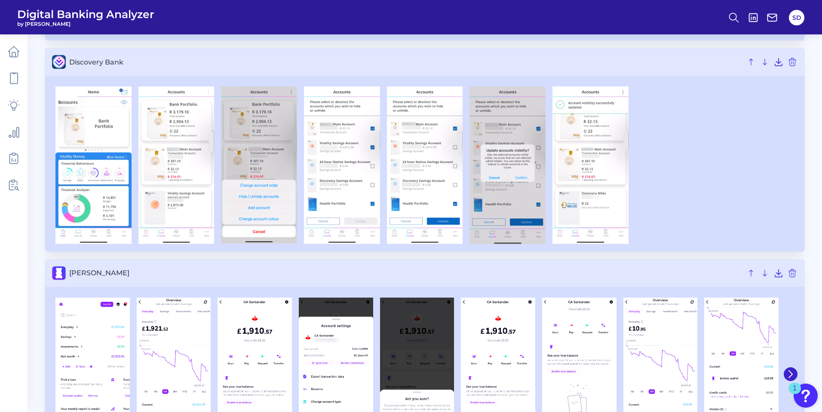
scroll to position [1922, 0]
